Goal: Task Accomplishment & Management: Complete application form

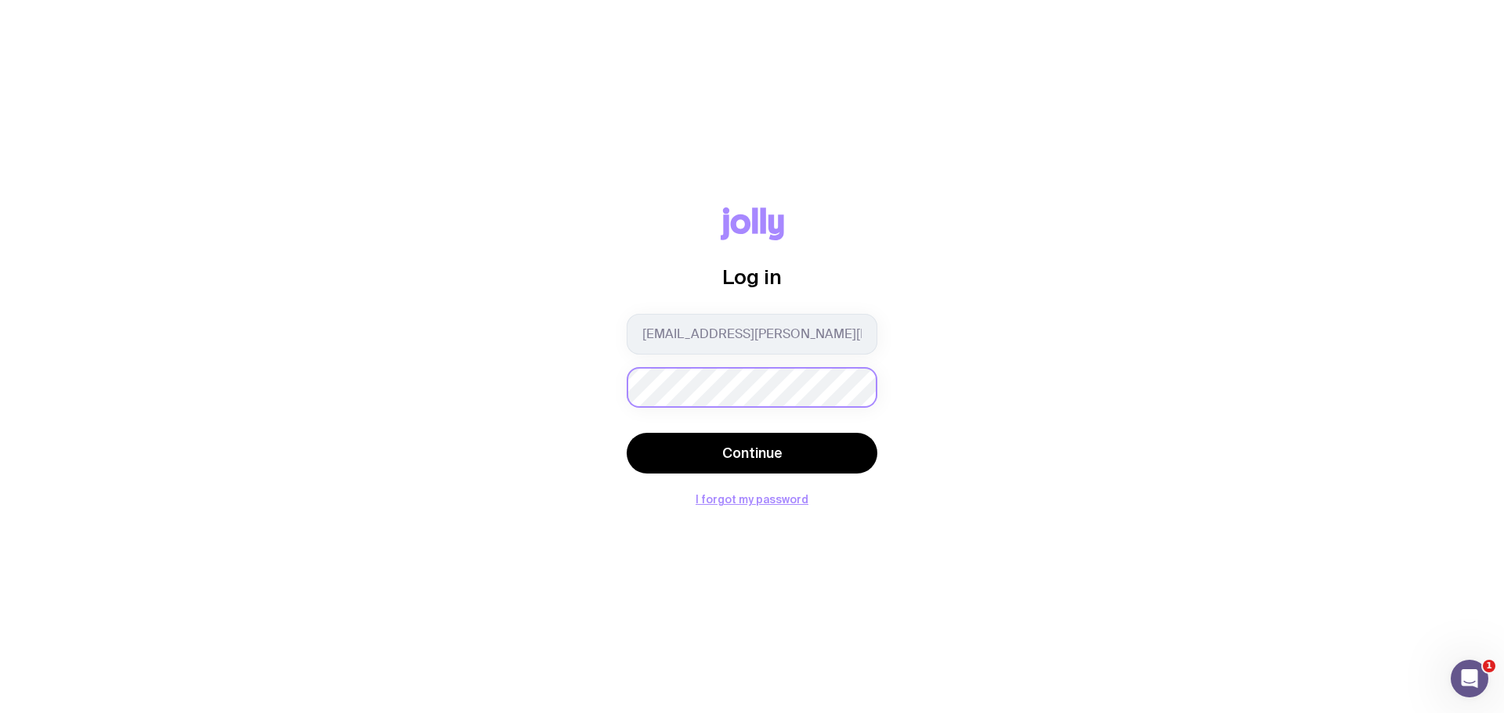
click at [627, 433] on button "Continue" at bounding box center [752, 453] width 251 height 41
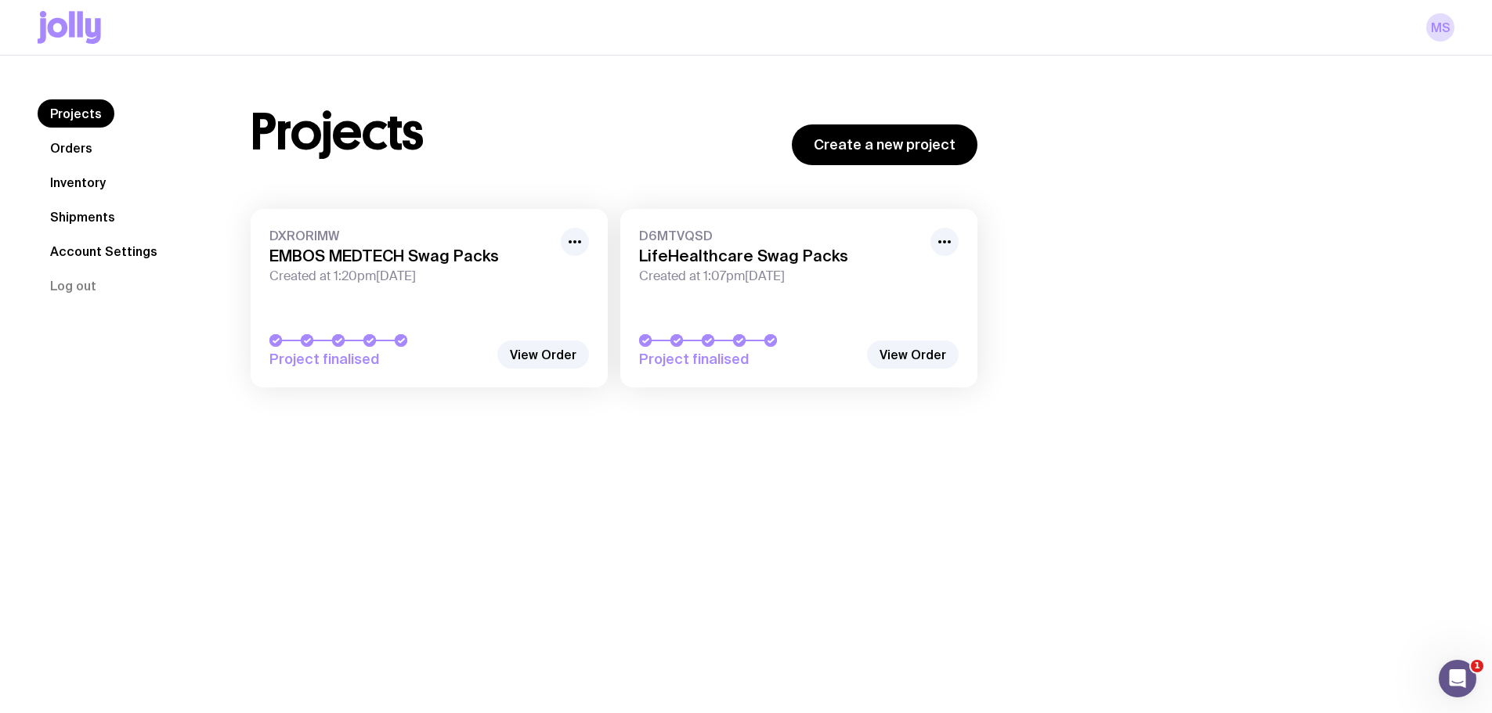
click at [779, 271] on span "Created at 1:07pm[DATE]" at bounding box center [780, 277] width 282 height 16
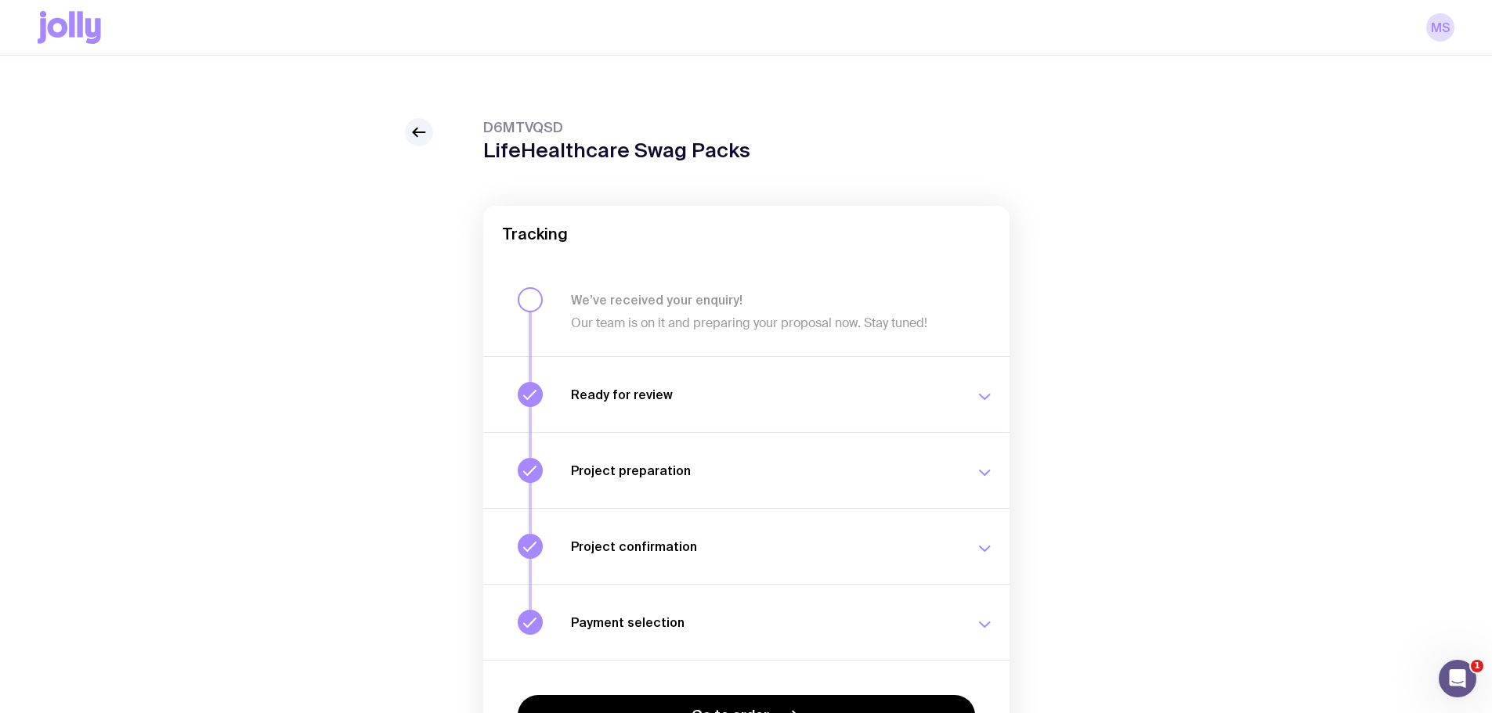
click at [403, 132] on div "D6MTVQSD LifeHealthcare Swag Packs Tracking We’ve received your enquiry! Our te…" at bounding box center [746, 475] width 1417 height 715
click at [414, 132] on icon at bounding box center [419, 132] width 12 height 0
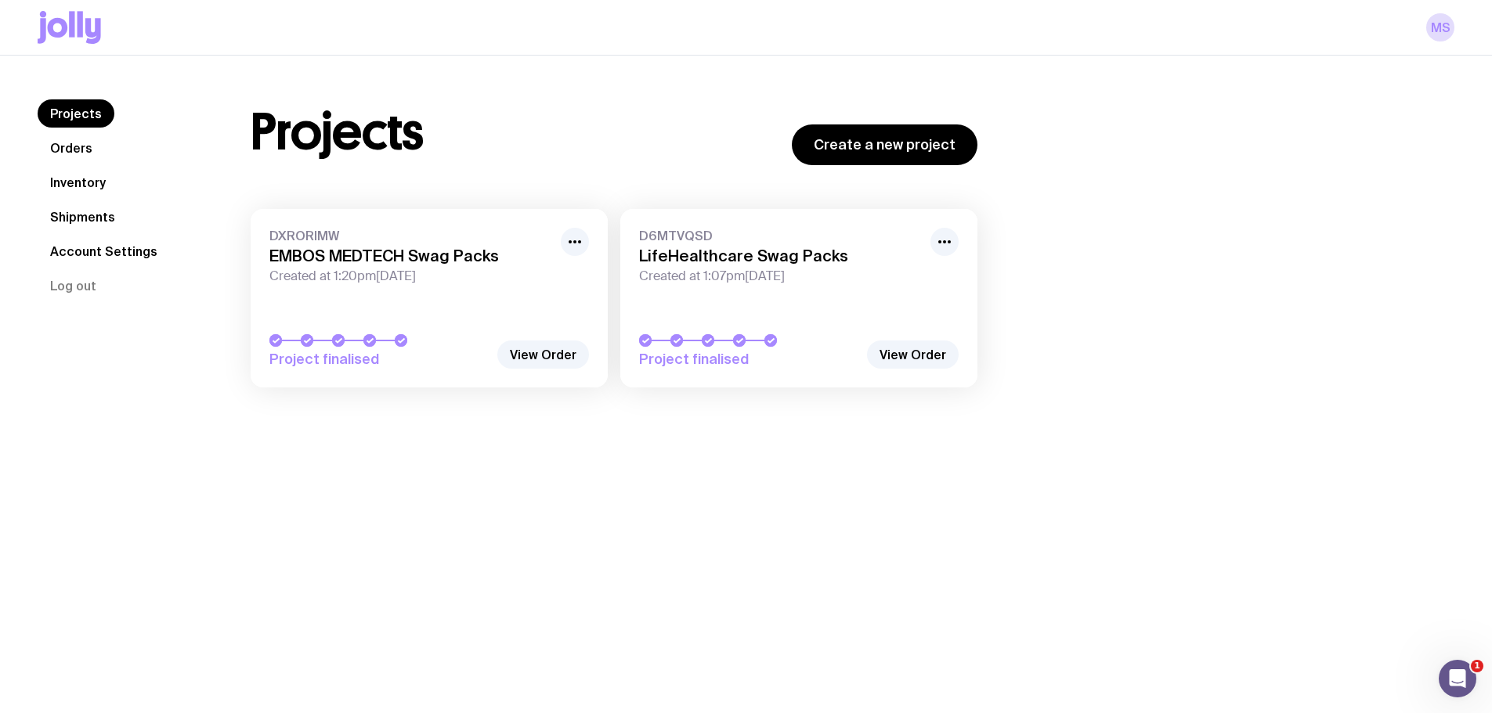
click at [88, 186] on link "Inventory" at bounding box center [78, 182] width 81 height 28
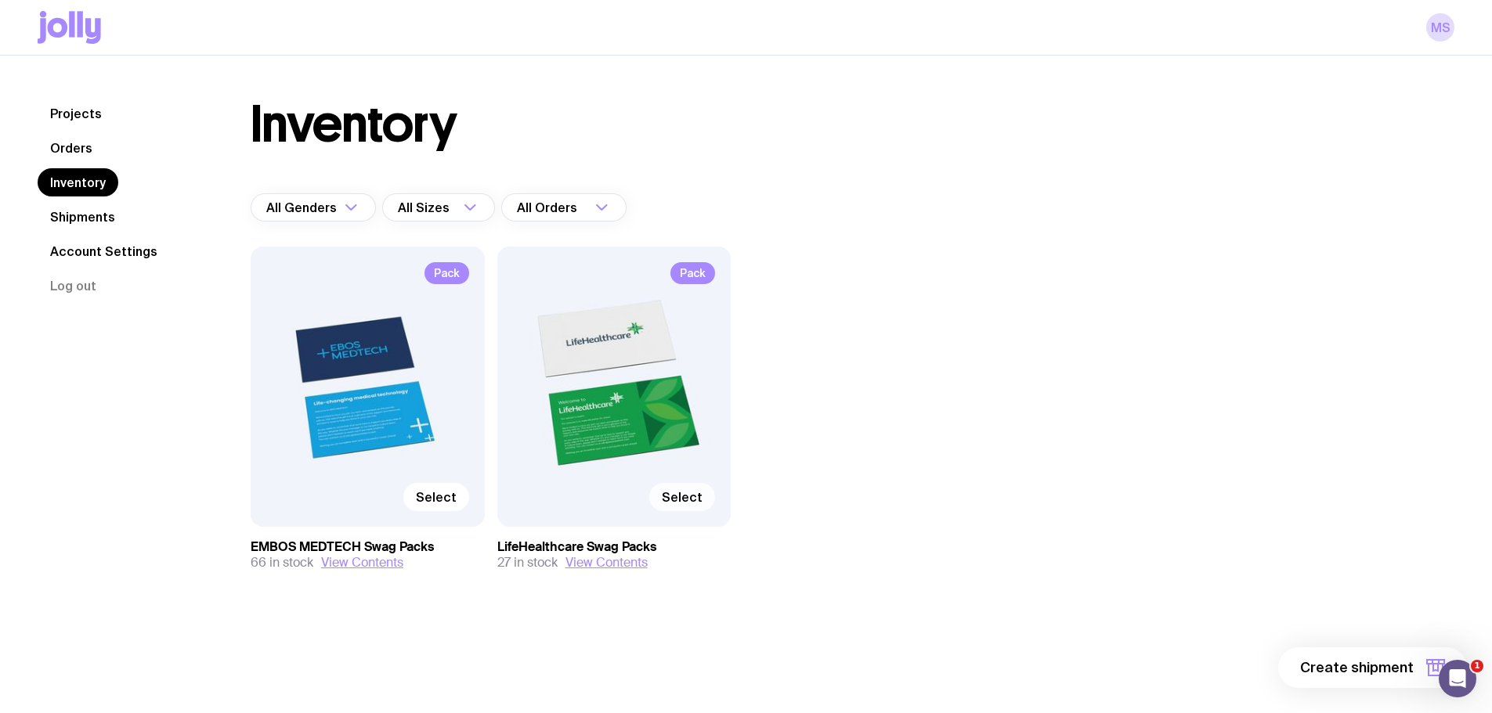
click at [678, 498] on span "Select" at bounding box center [682, 497] width 41 height 16
click at [0, 0] on input "Select" at bounding box center [0, 0] width 0 height 0
click at [1399, 673] on span "1 item" at bounding box center [1393, 668] width 39 height 19
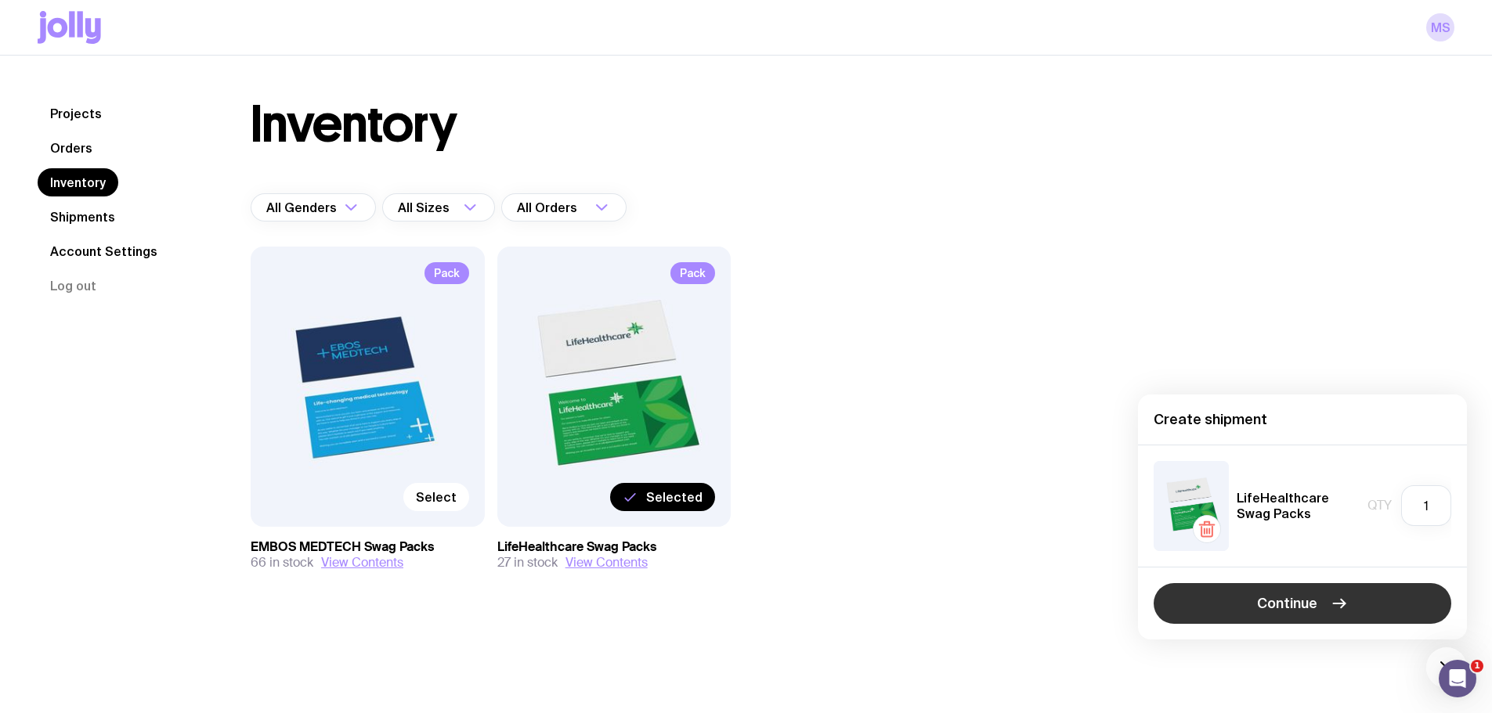
click at [1399, 609] on button "Continue" at bounding box center [1303, 603] width 298 height 41
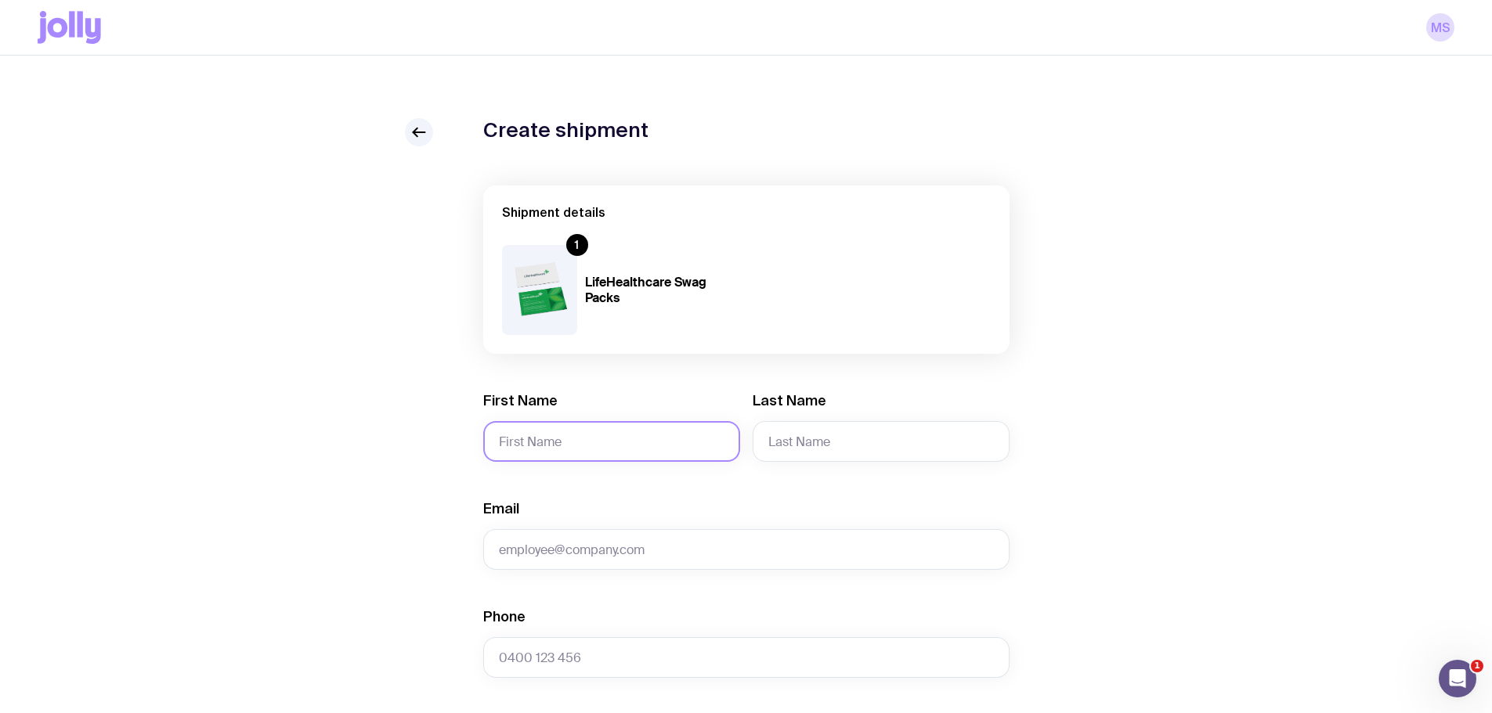
click at [597, 443] on input "First Name" at bounding box center [611, 441] width 257 height 41
type input "[PERSON_NAME]"
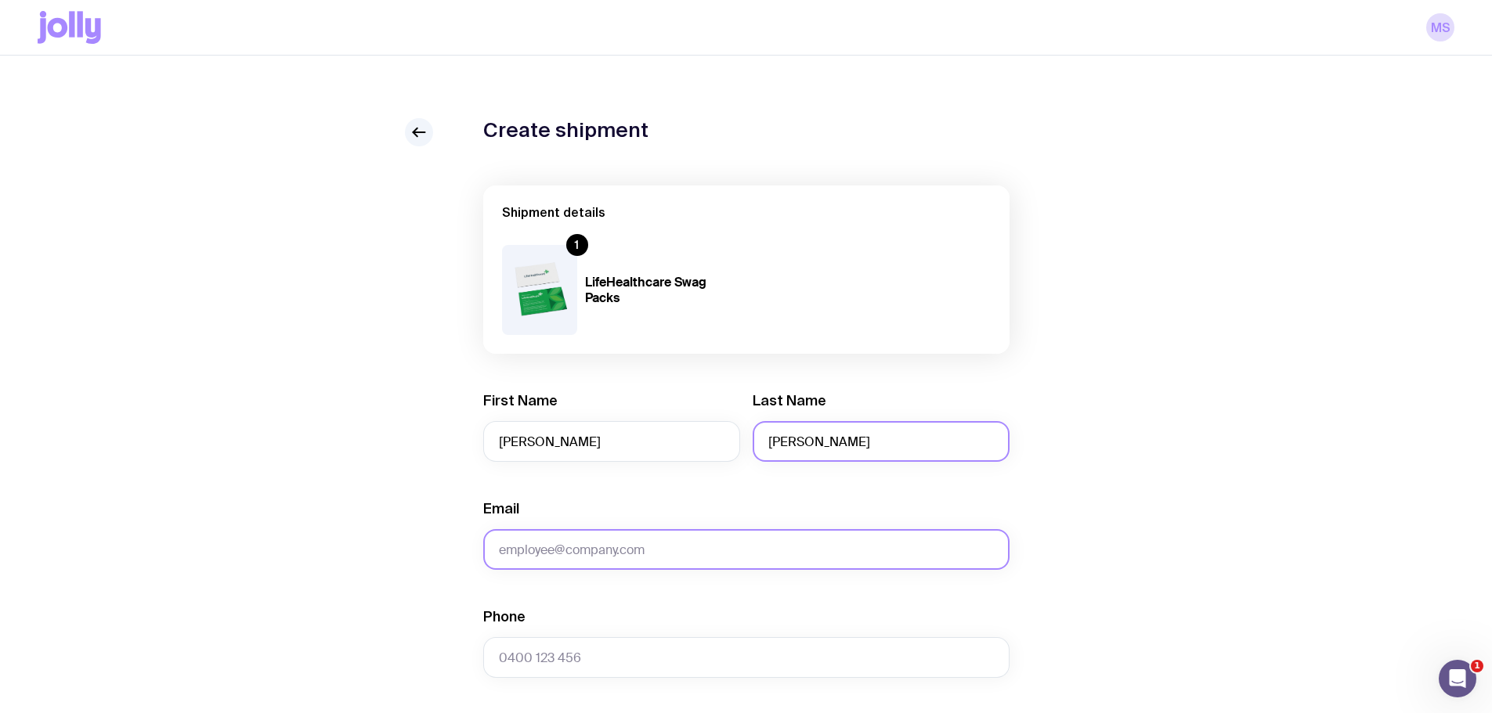
type input "[PERSON_NAME]"
click at [591, 551] on input "Email" at bounding box center [746, 549] width 526 height 41
drag, startPoint x: 560, startPoint y: 547, endPoint x: 560, endPoint y: 536, distance: 10.2
click at [560, 547] on input "Email" at bounding box center [746, 549] width 526 height 41
paste input "8d!5Gz#KqP2m"
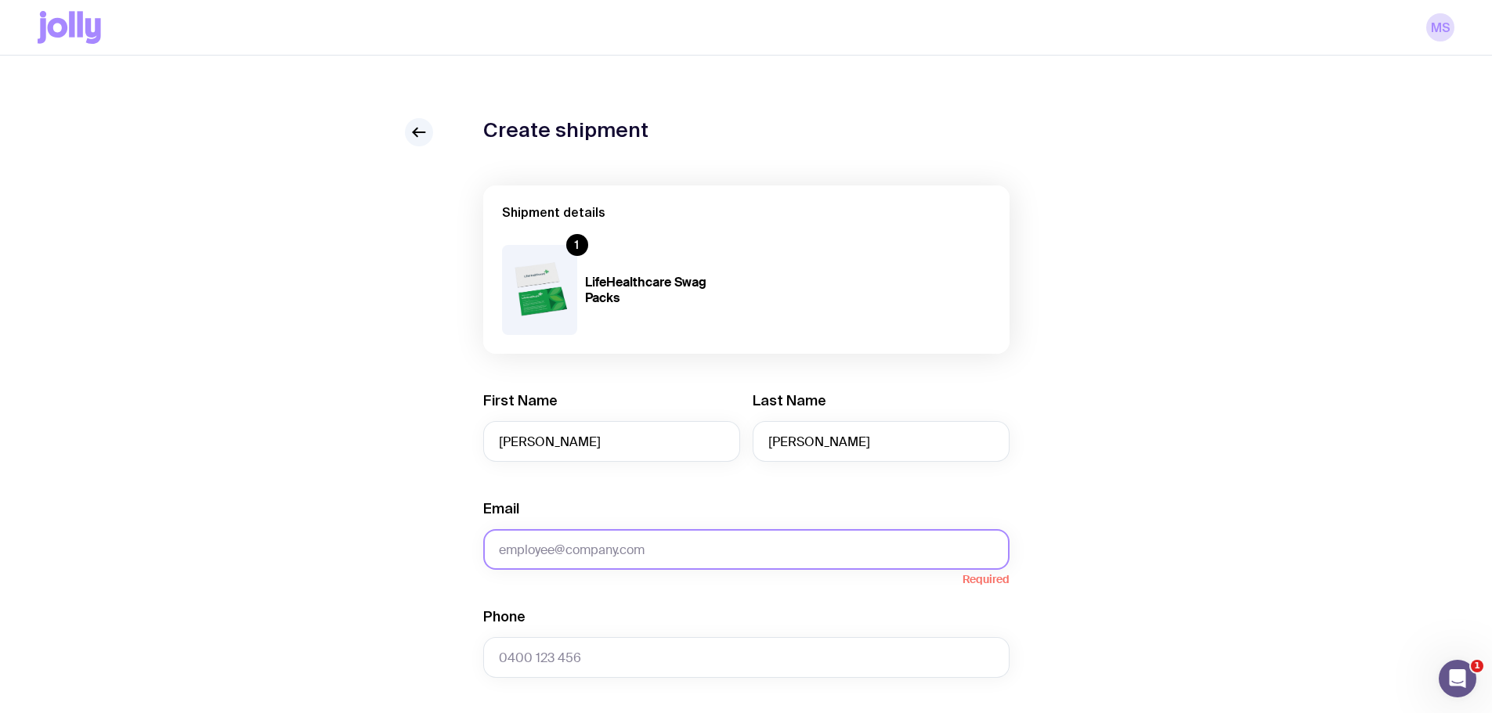
type input "8d!5Gz#KqP2m"
click at [580, 560] on input "Email" at bounding box center [746, 549] width 526 height 41
paste input "[EMAIL_ADDRESS][DOMAIN_NAME]"
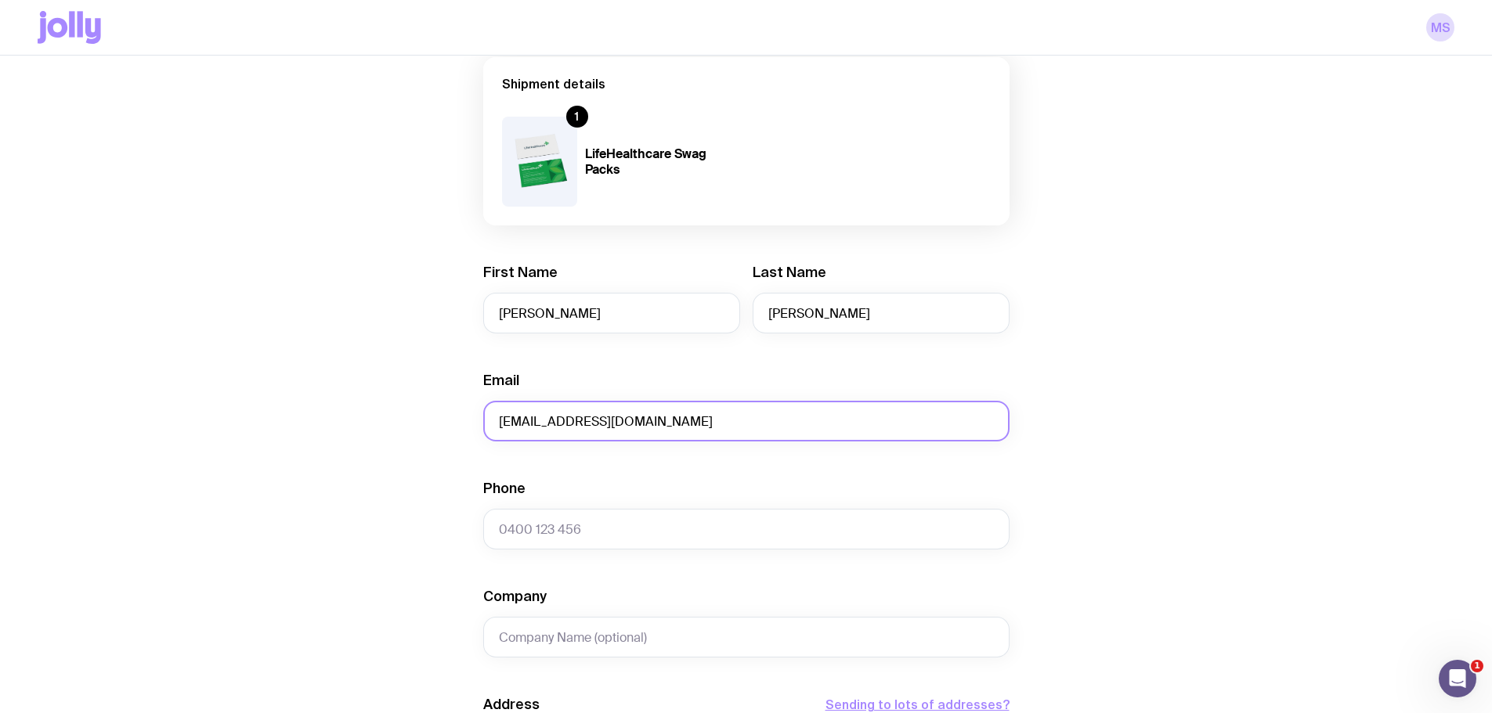
scroll to position [313, 0]
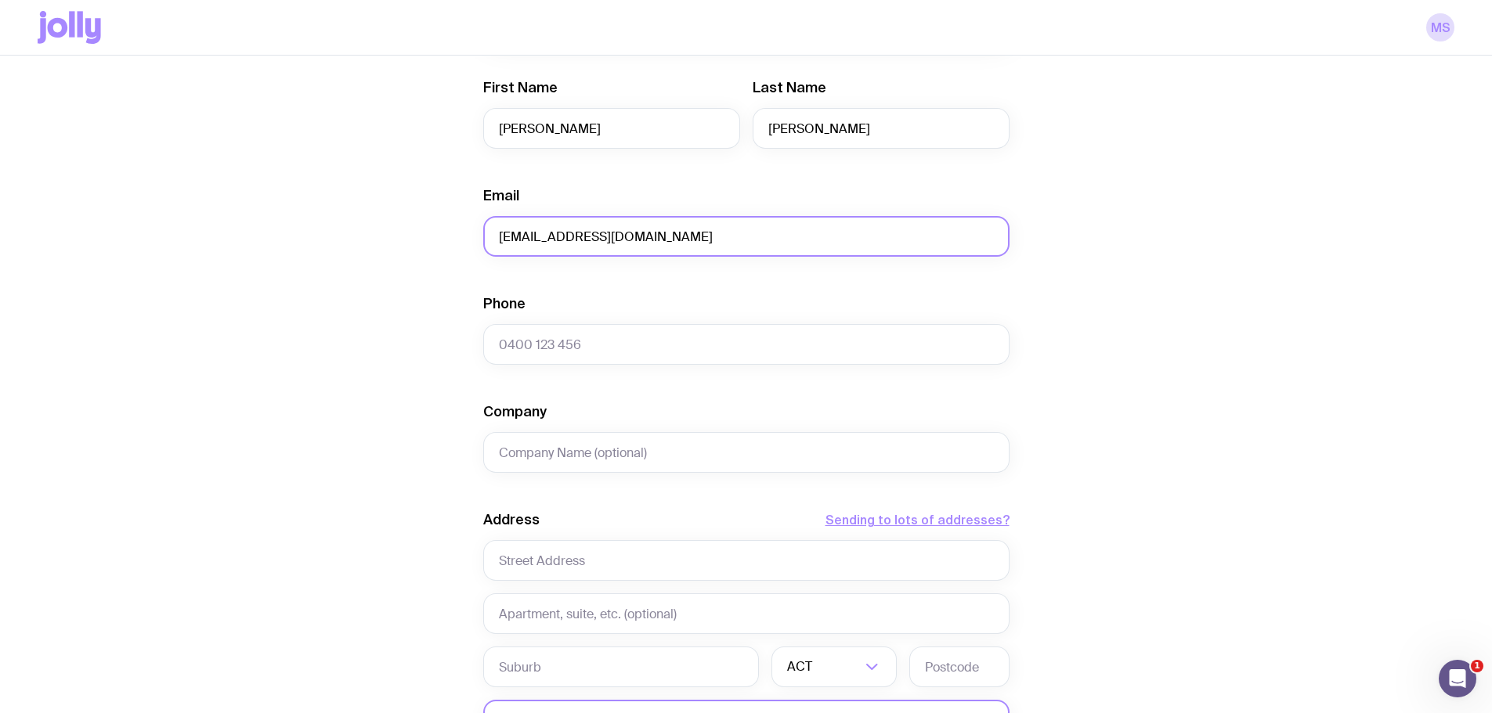
type input "[EMAIL_ADDRESS][DOMAIN_NAME]"
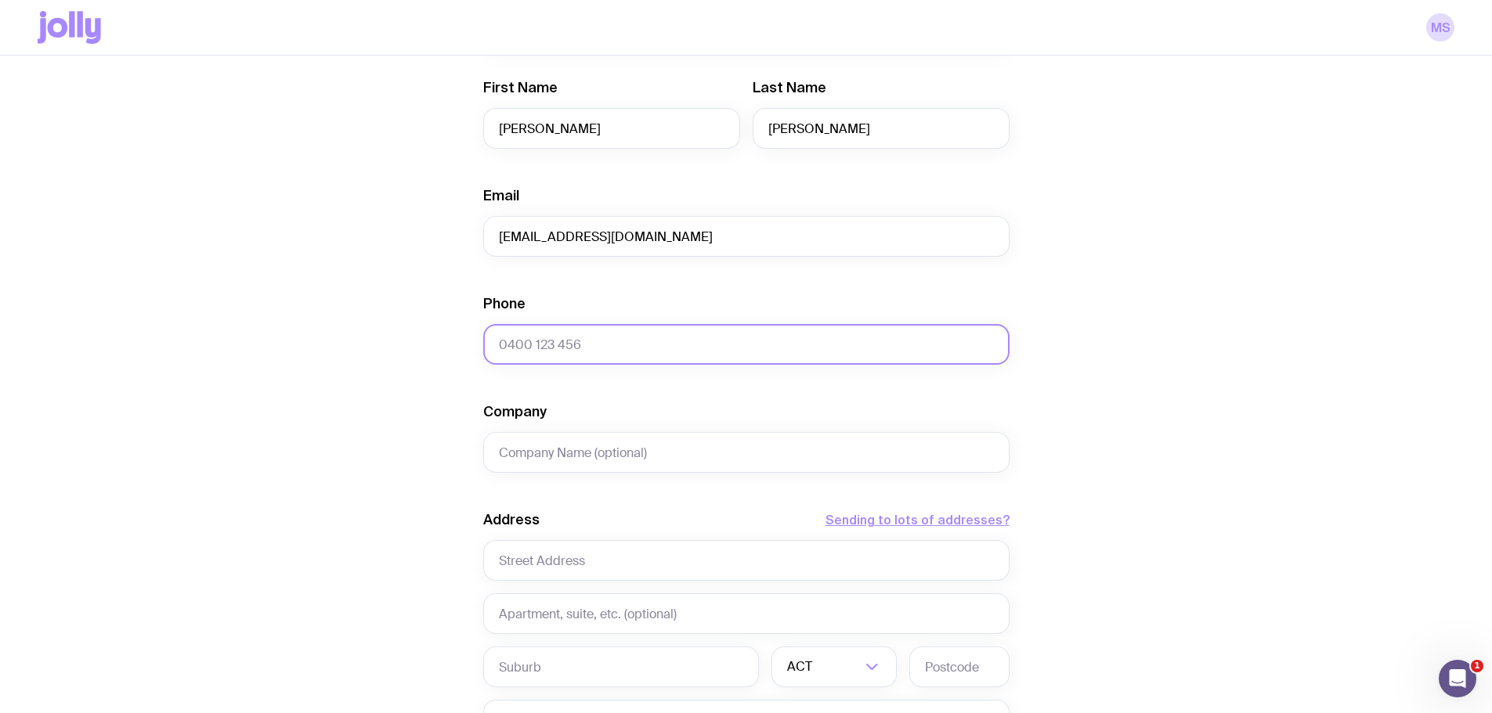
click at [609, 334] on input "Phone" at bounding box center [746, 344] width 526 height 41
paste input "64 278516040"
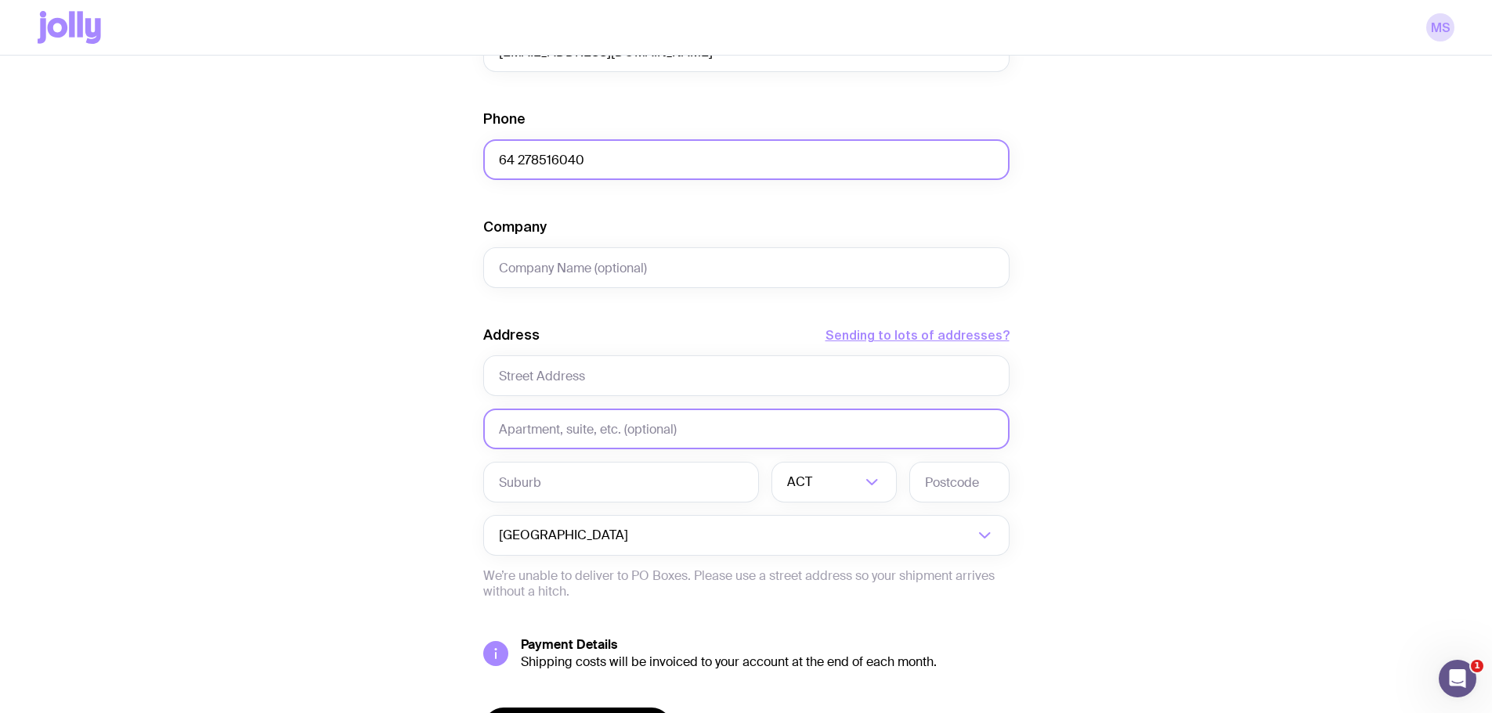
scroll to position [548, 0]
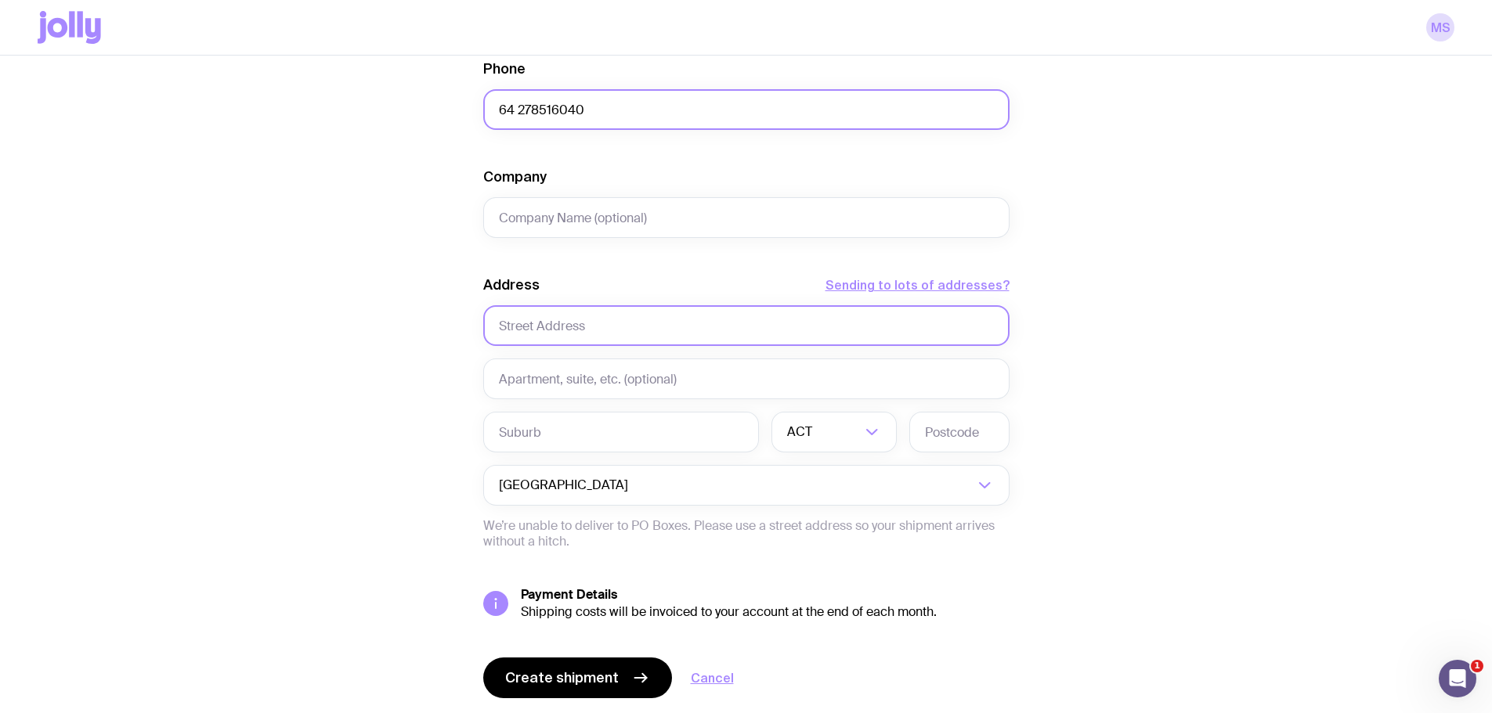
type input "64 278516040"
click at [621, 333] on input "text" at bounding box center [746, 325] width 526 height 41
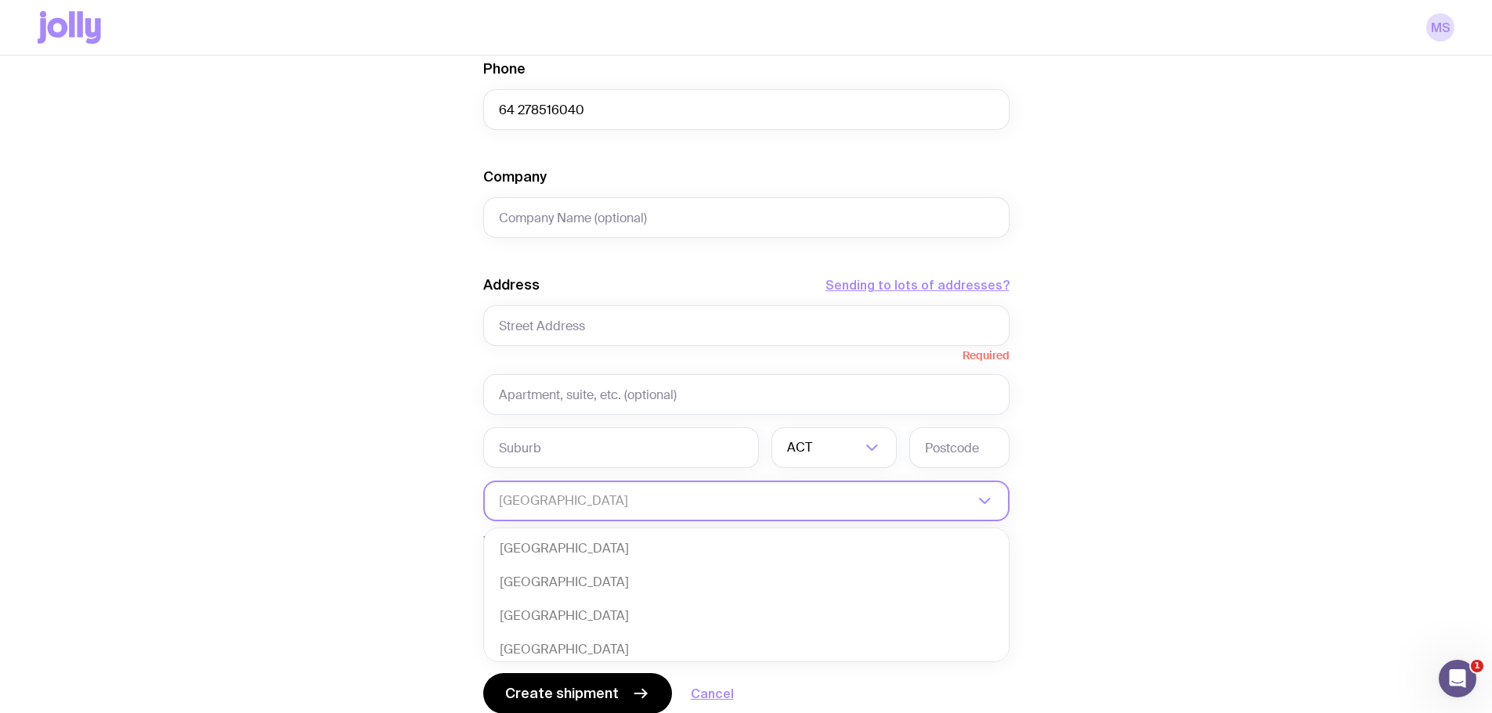
click at [635, 503] on input "Search for option" at bounding box center [736, 501] width 475 height 41
click at [587, 580] on li "[GEOGRAPHIC_DATA]" at bounding box center [746, 583] width 525 height 34
type input "new"
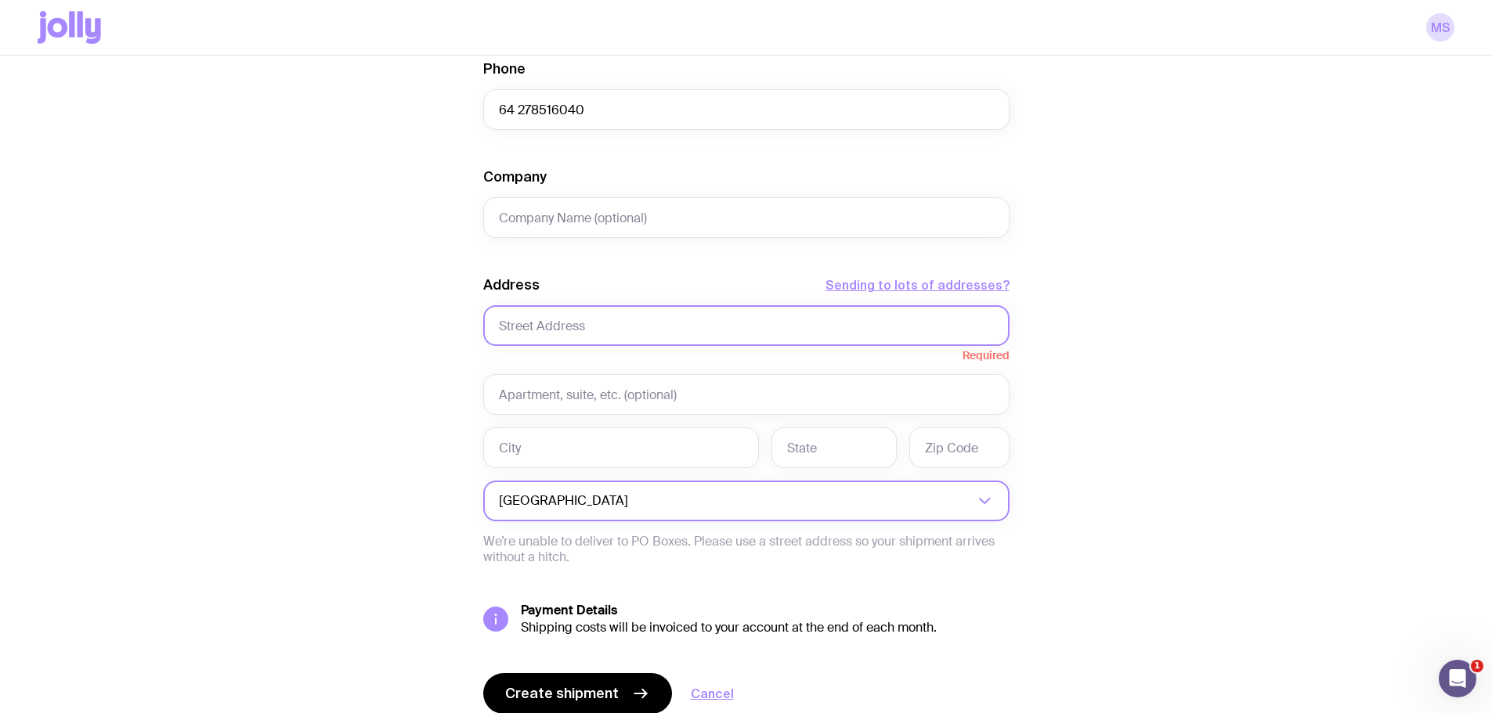
click at [563, 320] on input "text" at bounding box center [746, 325] width 526 height 41
paste input "[STREET_ADDRESS]"
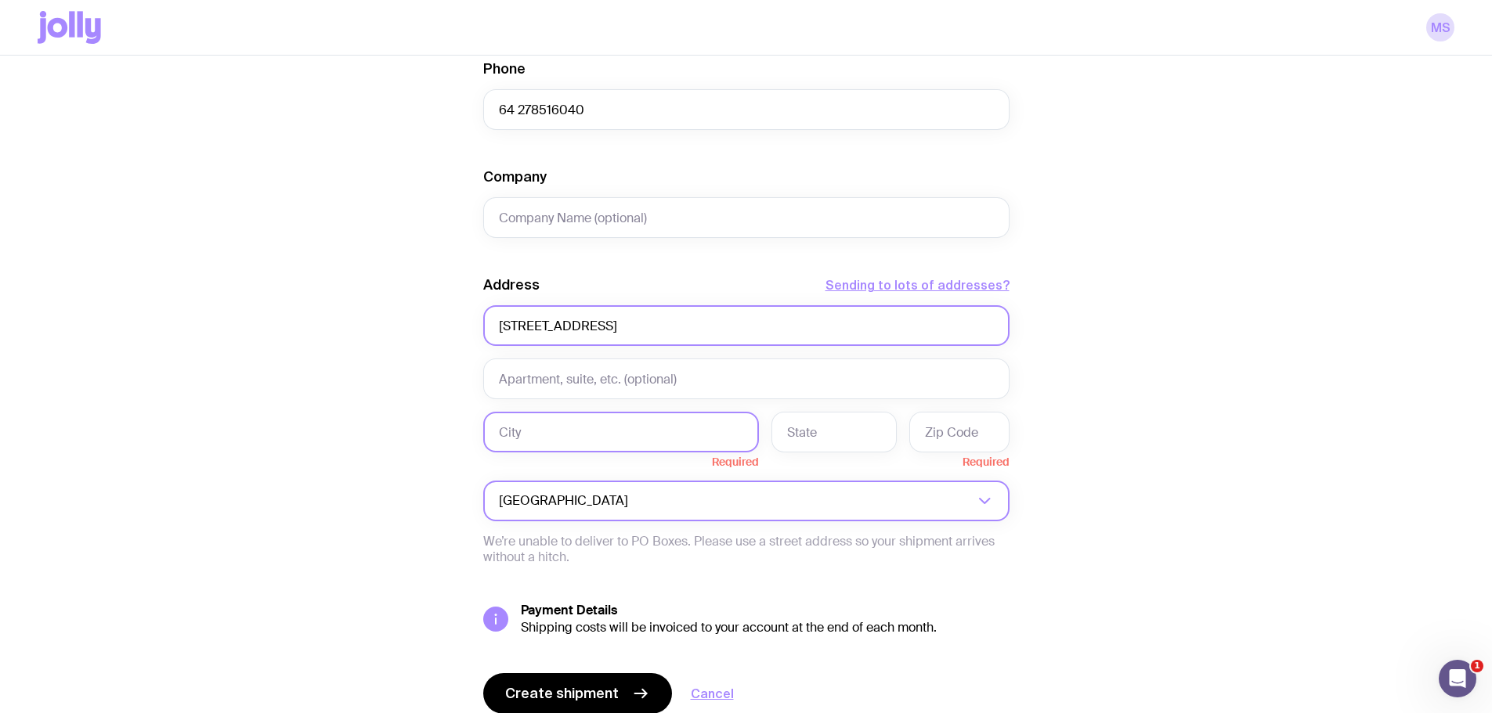
type input "[STREET_ADDRESS]"
click at [530, 427] on input "text" at bounding box center [621, 432] width 276 height 41
click at [840, 421] on input "text" at bounding box center [833, 432] width 125 height 41
type input "Hawkes Bay"
click at [558, 432] on input "text" at bounding box center [621, 432] width 276 height 41
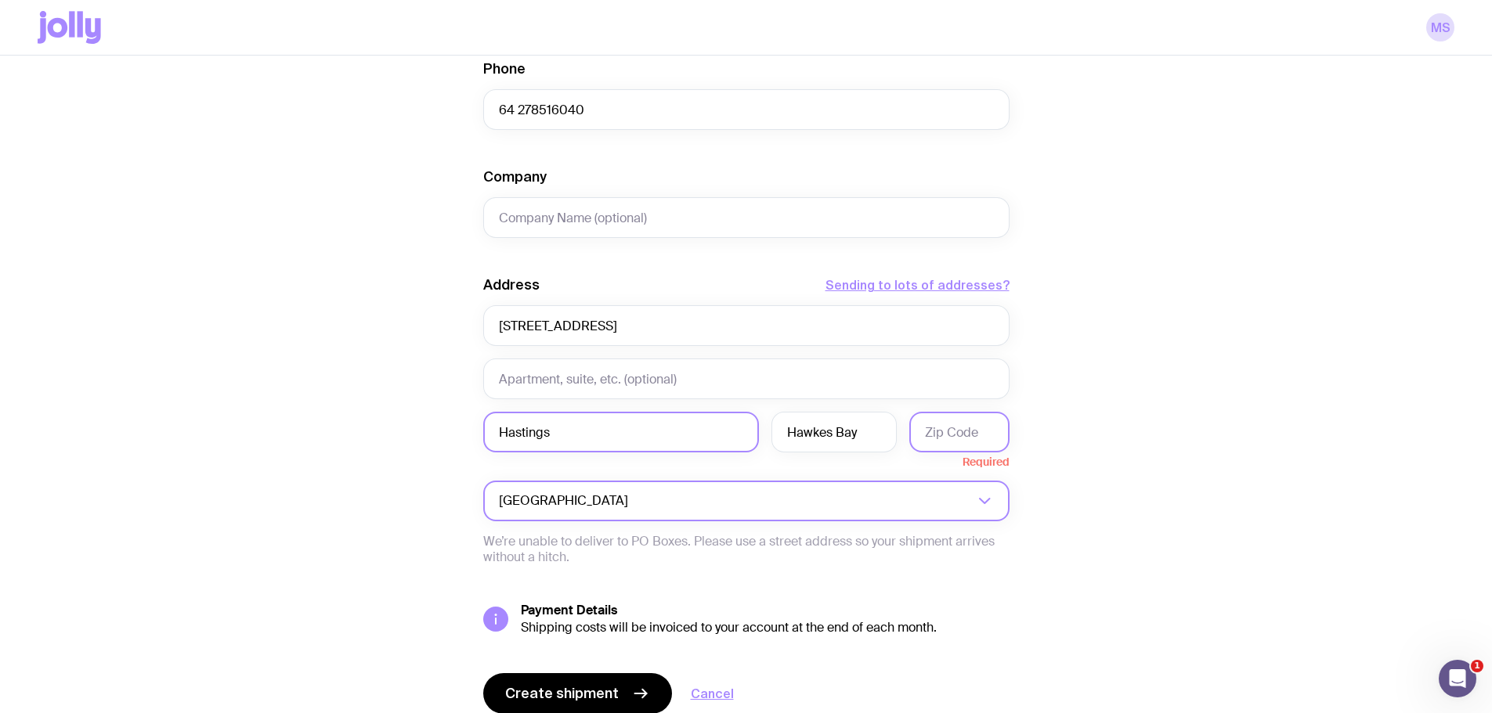
type input "Hastings"
click at [946, 439] on input "text" at bounding box center [959, 432] width 100 height 41
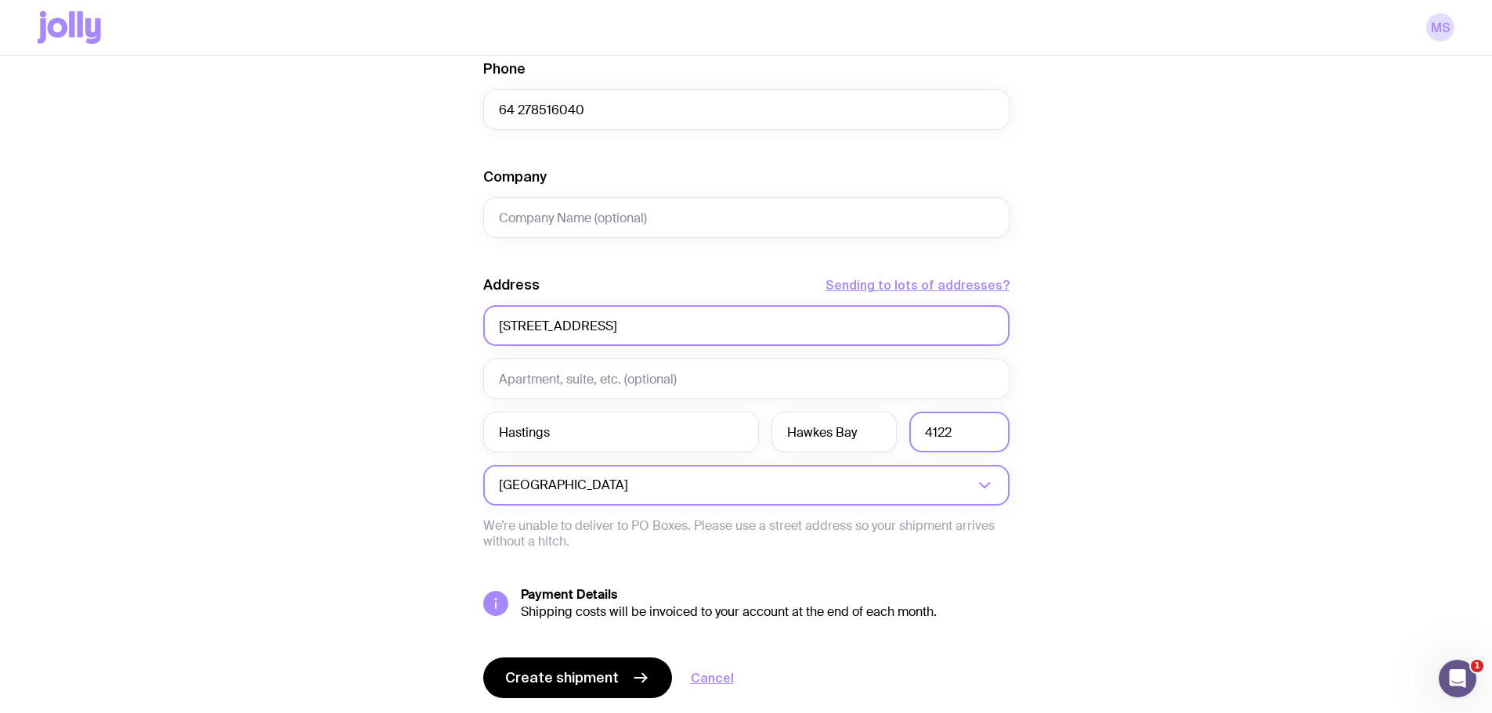
type input "4122"
click at [899, 320] on input "[STREET_ADDRESS]" at bounding box center [746, 325] width 526 height 41
drag, startPoint x: 888, startPoint y: 325, endPoint x: 677, endPoint y: 338, distance: 211.8
click at [677, 338] on input "[STREET_ADDRESS]" at bounding box center [746, 325] width 526 height 41
drag, startPoint x: 688, startPoint y: 323, endPoint x: 622, endPoint y: 327, distance: 65.9
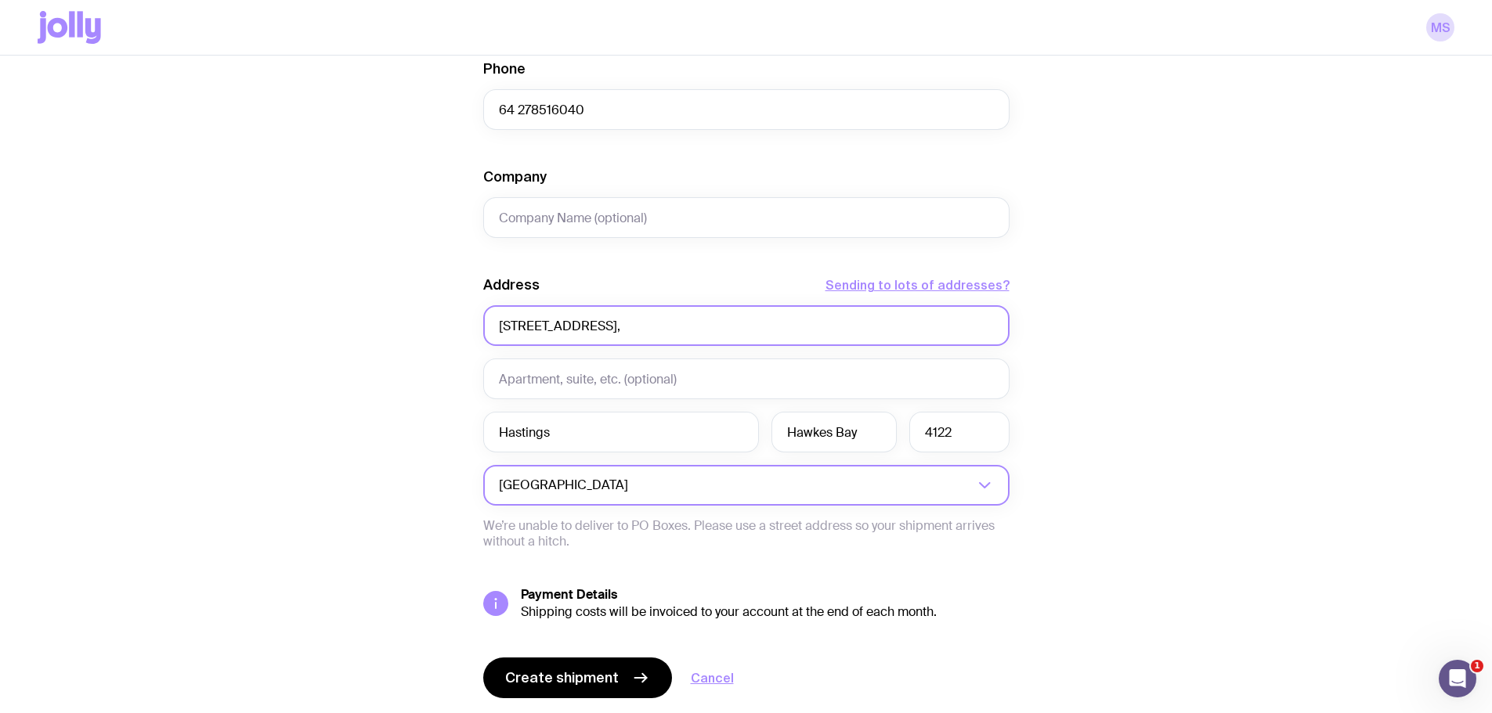
click at [622, 327] on input "[STREET_ADDRESS]," at bounding box center [746, 325] width 526 height 41
type input "[STREET_ADDRESS],"
click at [497, 436] on input "Hastings" at bounding box center [621, 432] width 276 height 41
paste input "Parkvale,"
click at [673, 436] on input "Parkvale, [GEOGRAPHIC_DATA]" at bounding box center [621, 432] width 276 height 41
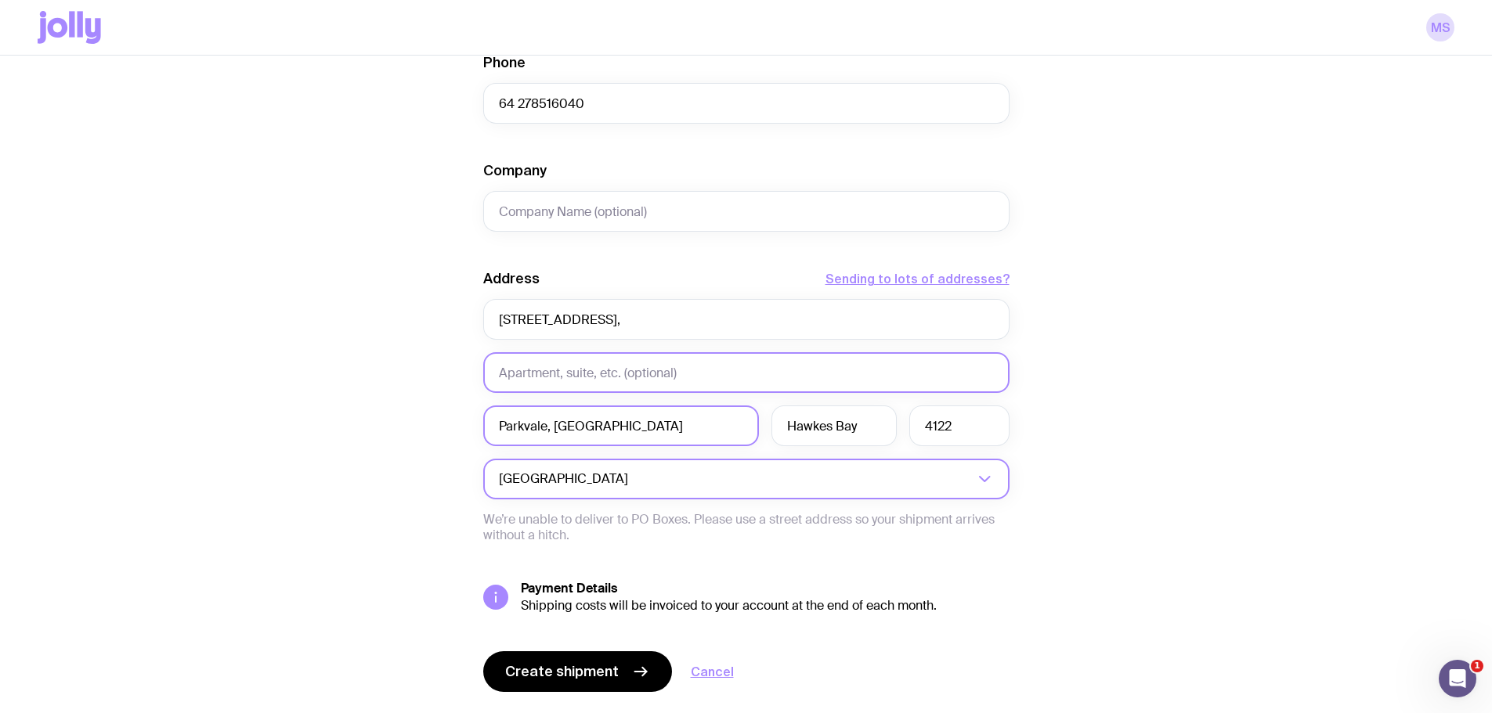
scroll to position [596, 0]
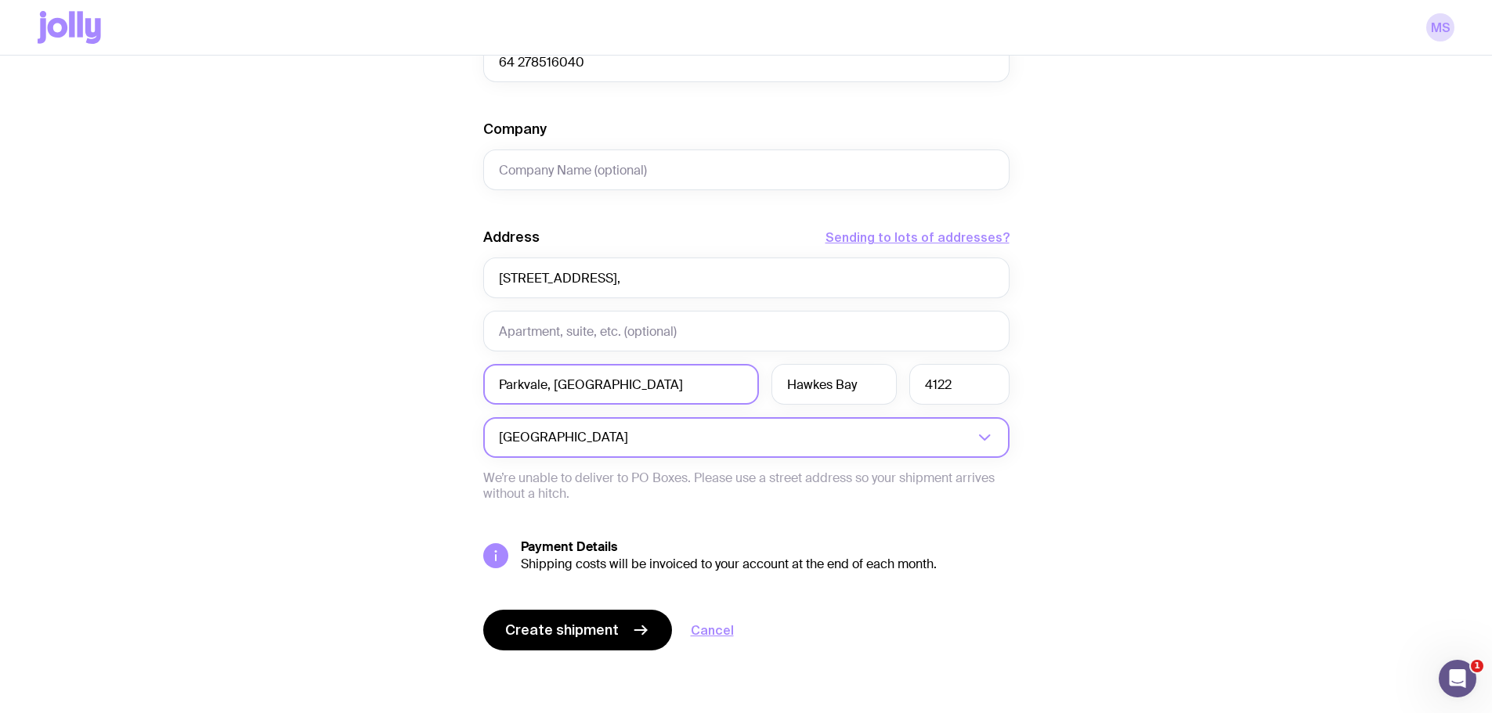
type input "Parkvale, [GEOGRAPHIC_DATA]"
click at [576, 631] on span "Create shipment" at bounding box center [562, 630] width 114 height 19
